Goal: Information Seeking & Learning: Learn about a topic

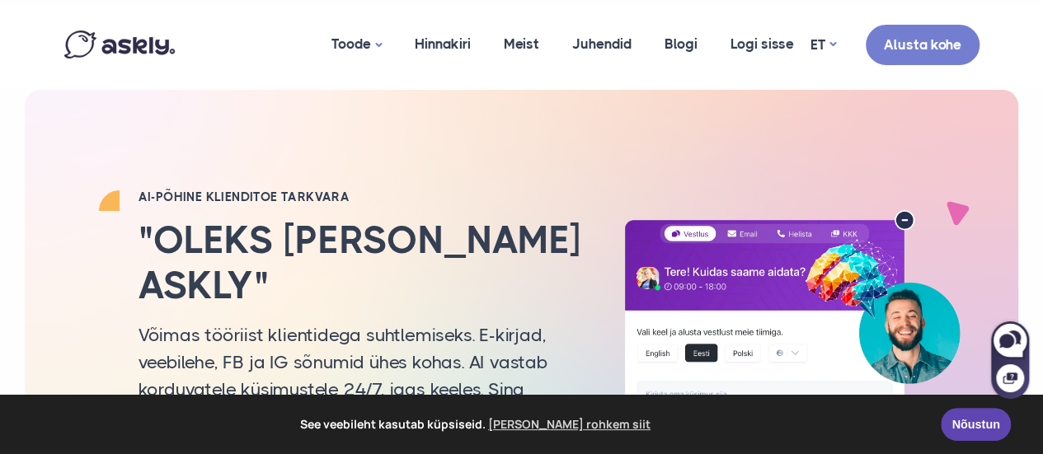
scroll to position [3, 0]
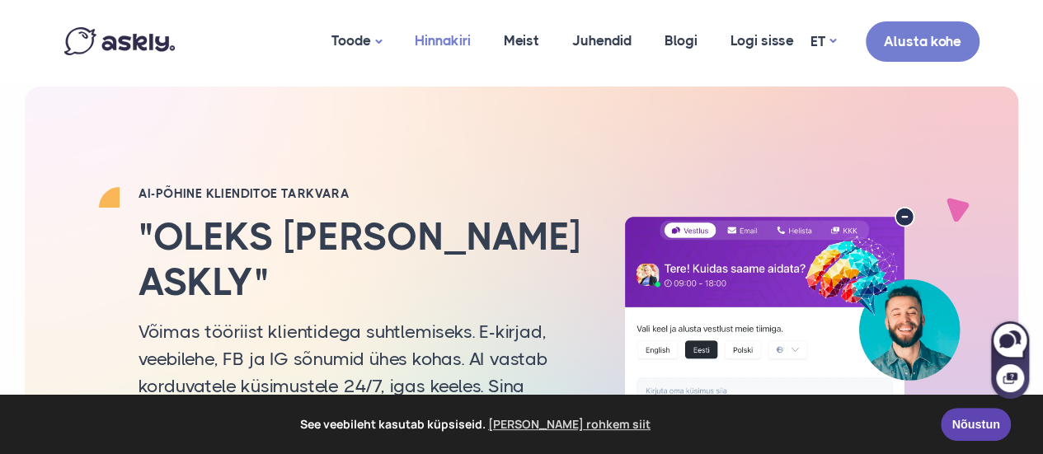
click at [456, 37] on link "Hinnakiri" at bounding box center [442, 41] width 89 height 80
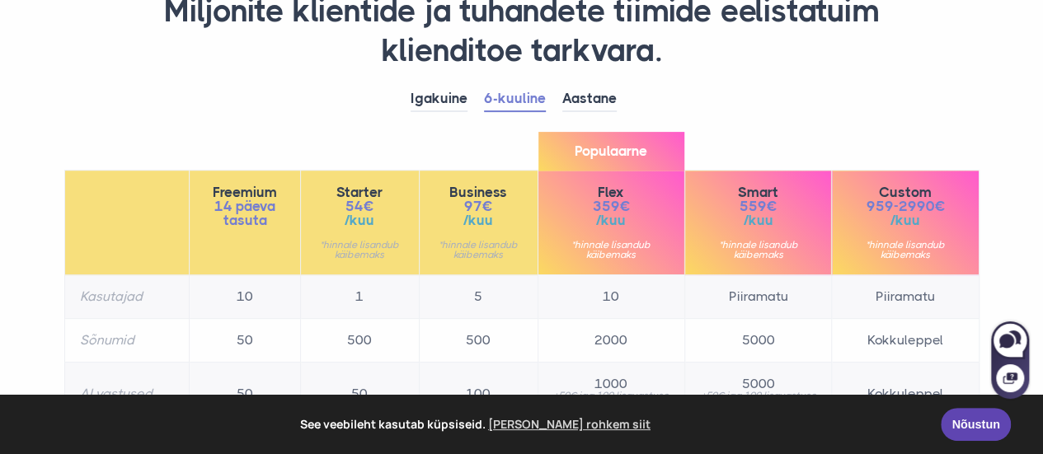
scroll to position [183, 0]
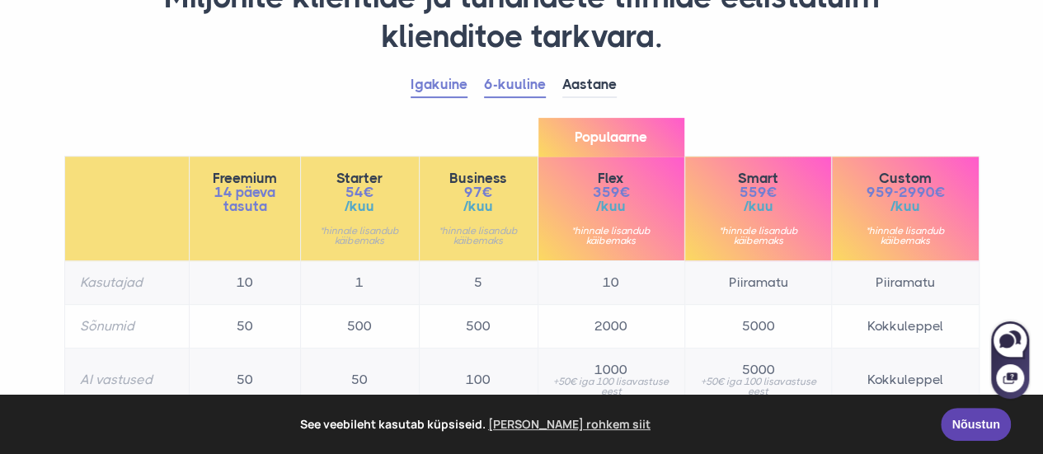
click at [439, 87] on link "Igakuine" at bounding box center [439, 86] width 57 height 26
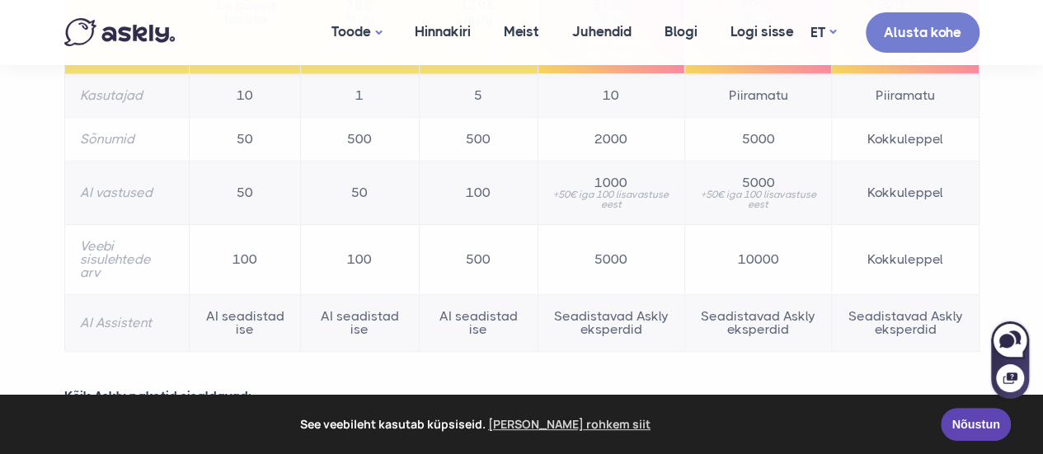
scroll to position [0, 0]
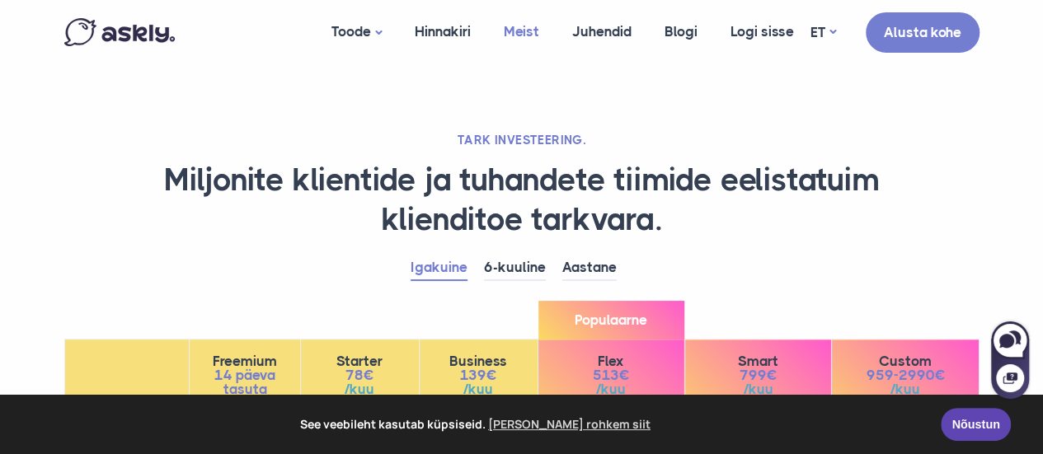
click at [531, 21] on link "Meist" at bounding box center [521, 31] width 68 height 63
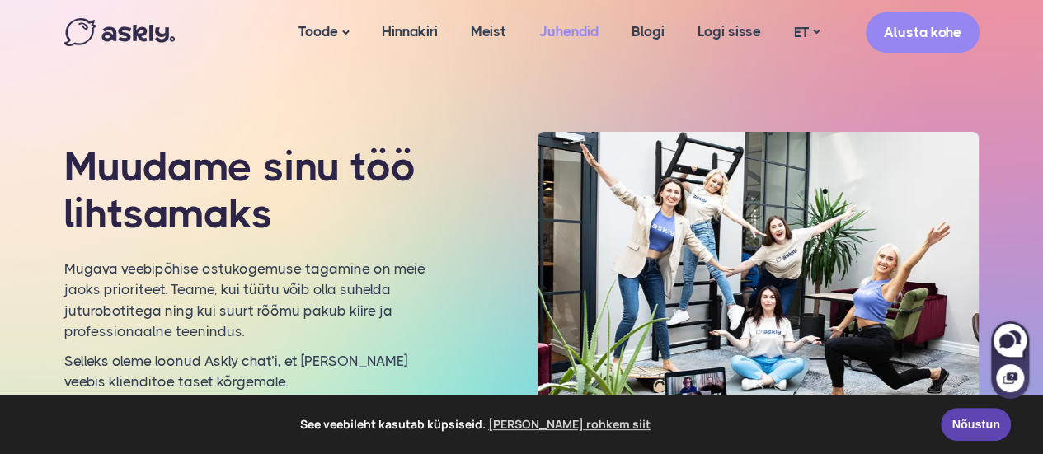
click at [560, 30] on link "Juhendid" at bounding box center [569, 31] width 92 height 63
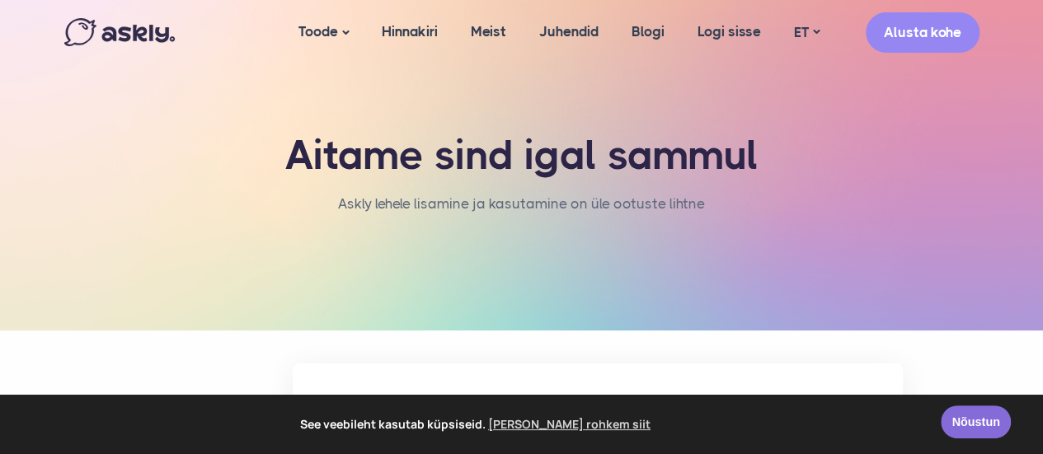
click at [969, 413] on link "Nõustun" at bounding box center [976, 422] width 70 height 33
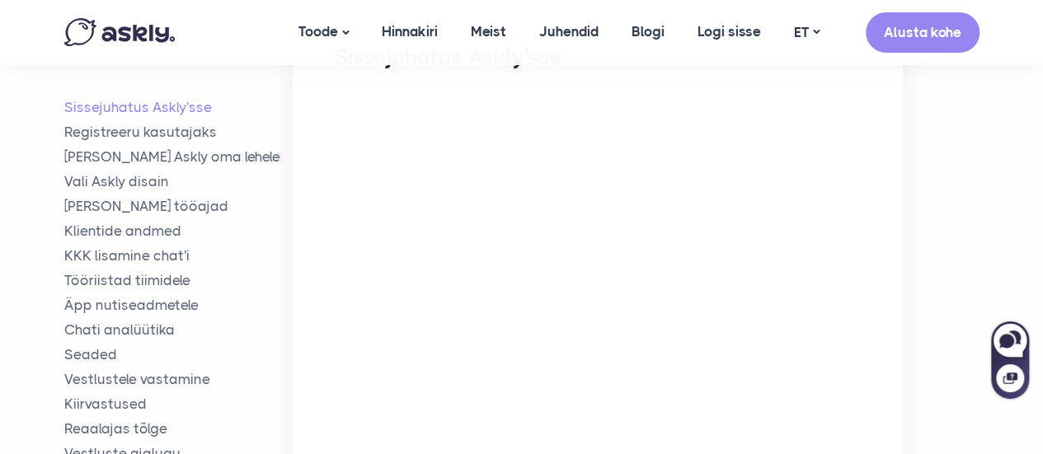
scroll to position [417, 0]
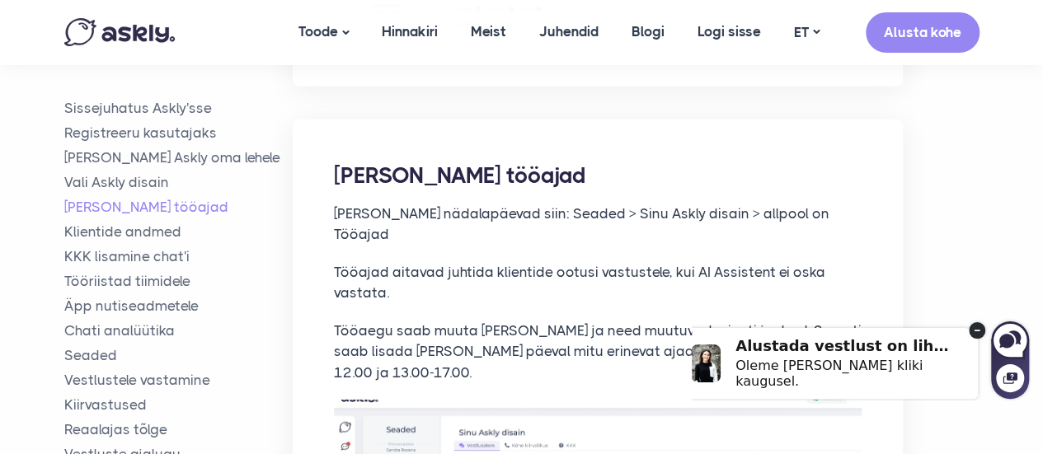
scroll to position [2615, 0]
